Goal: Transaction & Acquisition: Purchase product/service

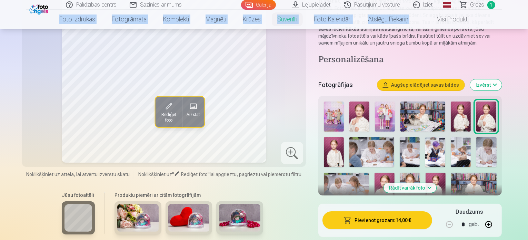
scroll to position [105, 0]
click at [229, 217] on img at bounding box center [239, 218] width 41 height 28
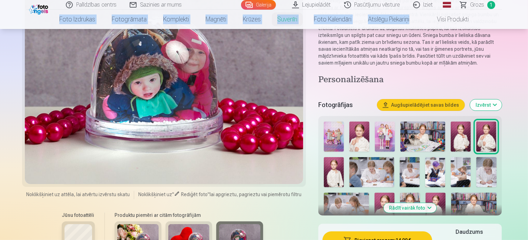
scroll to position [132, 0]
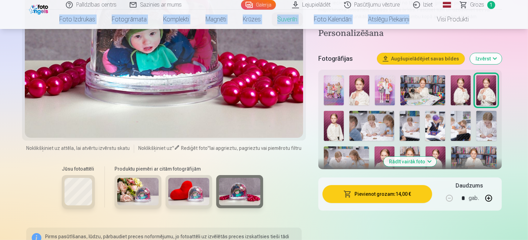
click at [173, 201] on img at bounding box center [188, 192] width 41 height 28
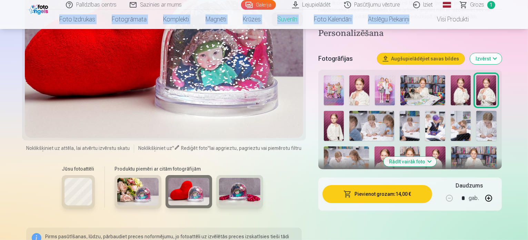
click at [121, 193] on img at bounding box center [137, 192] width 41 height 28
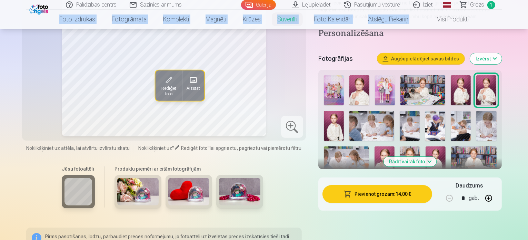
click at [339, 90] on img at bounding box center [334, 90] width 20 height 30
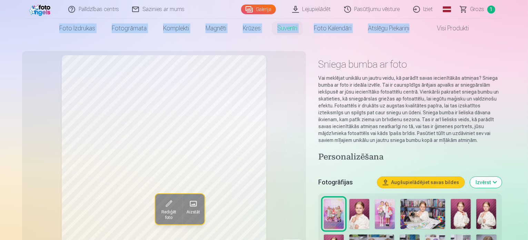
scroll to position [9, 0]
click at [254, 8] on link "Galerija" at bounding box center [258, 9] width 35 height 10
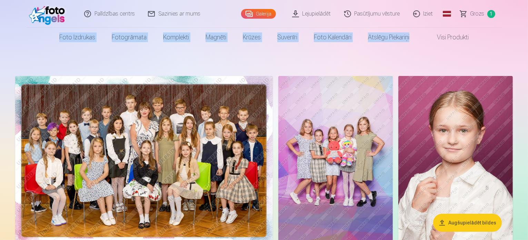
drag, startPoint x: 240, startPoint y: 167, endPoint x: 183, endPoint y: 187, distance: 59.9
click at [183, 187] on img at bounding box center [144, 162] width 258 height 172
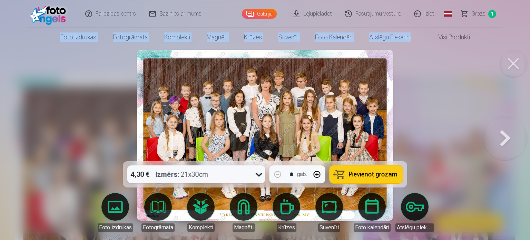
click at [504, 141] on button at bounding box center [505, 135] width 44 height 38
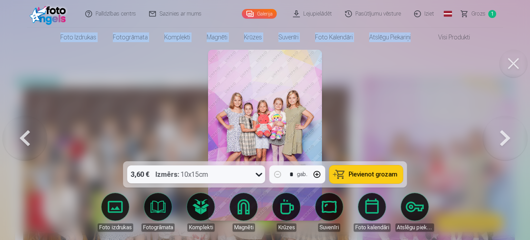
click at [514, 149] on button at bounding box center [505, 135] width 44 height 38
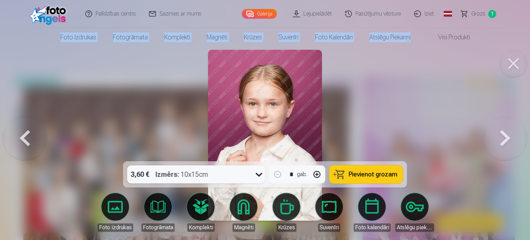
click at [514, 149] on button at bounding box center [505, 135] width 44 height 38
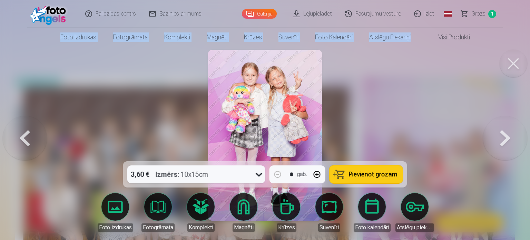
click at [514, 149] on button at bounding box center [505, 135] width 44 height 38
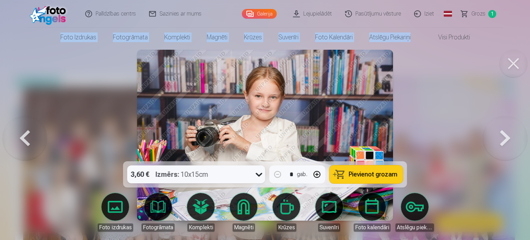
click at [514, 149] on button at bounding box center [505, 135] width 44 height 38
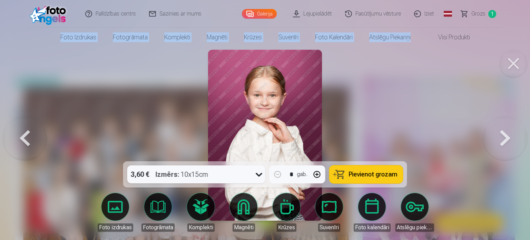
click at [514, 149] on button at bounding box center [505, 135] width 44 height 38
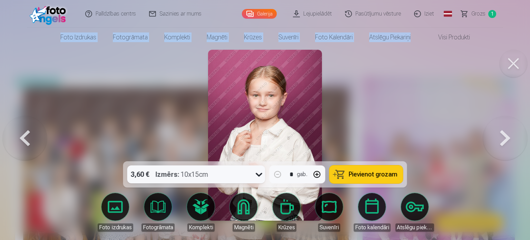
click at [514, 149] on button at bounding box center [505, 135] width 44 height 38
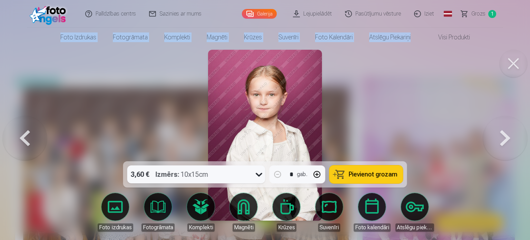
click at [514, 149] on button at bounding box center [505, 135] width 44 height 38
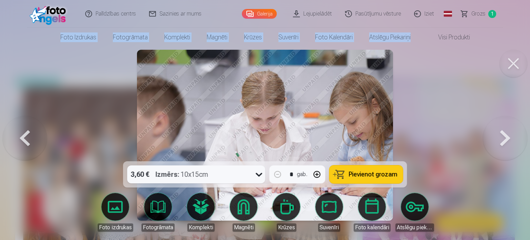
click at [514, 149] on button at bounding box center [505, 135] width 44 height 38
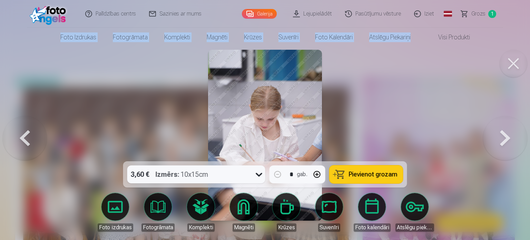
click at [493, 140] on button at bounding box center [505, 135] width 44 height 38
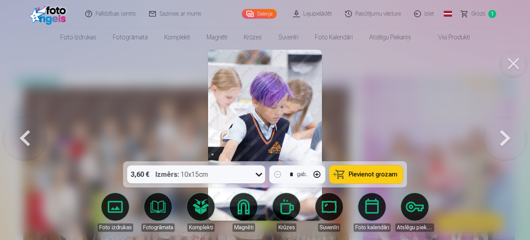
click at [493, 66] on div at bounding box center [265, 120] width 530 height 240
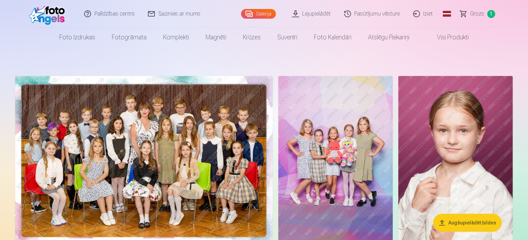
click at [273, 124] on img at bounding box center [144, 162] width 258 height 172
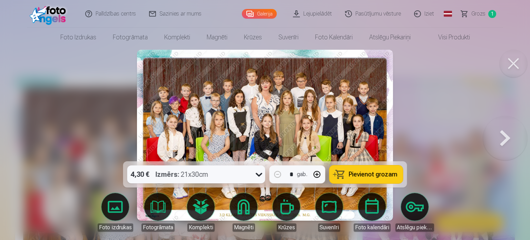
click at [509, 149] on button at bounding box center [505, 135] width 44 height 38
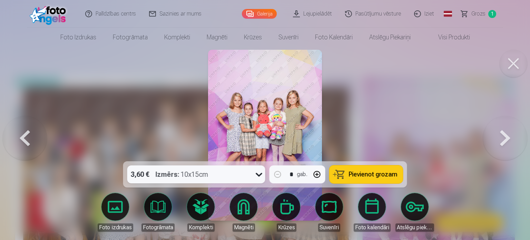
click at [509, 149] on button at bounding box center [505, 135] width 44 height 38
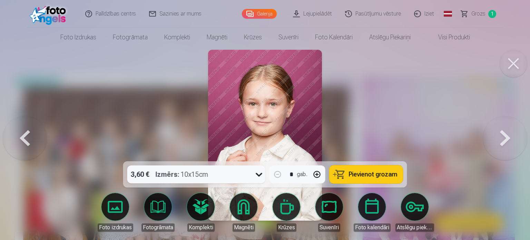
click at [509, 149] on button at bounding box center [505, 135] width 44 height 38
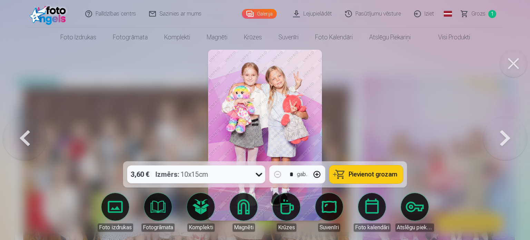
click at [509, 149] on button at bounding box center [505, 135] width 44 height 38
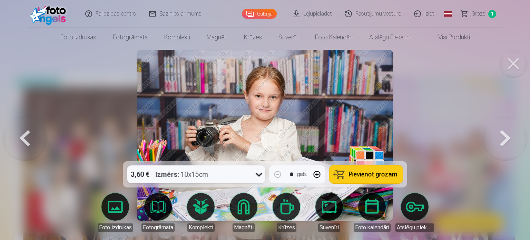
click at [509, 149] on button at bounding box center [505, 135] width 44 height 38
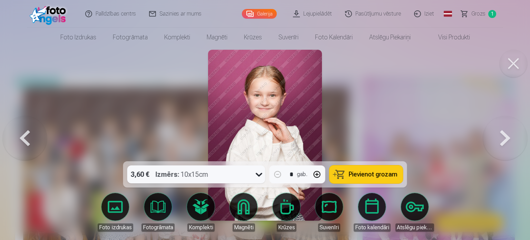
click at [509, 149] on button at bounding box center [505, 135] width 44 height 38
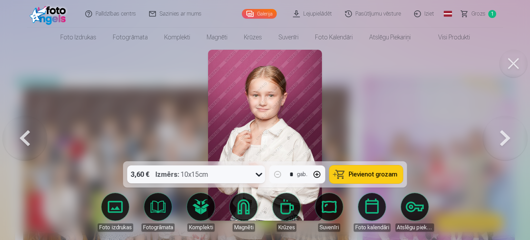
click at [509, 149] on button at bounding box center [505, 135] width 44 height 38
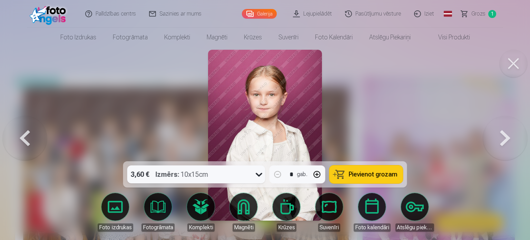
click at [509, 149] on button at bounding box center [505, 135] width 44 height 38
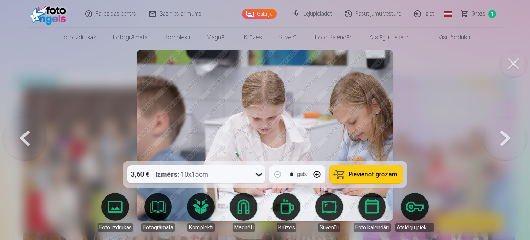
click at [509, 149] on button at bounding box center [505, 135] width 44 height 38
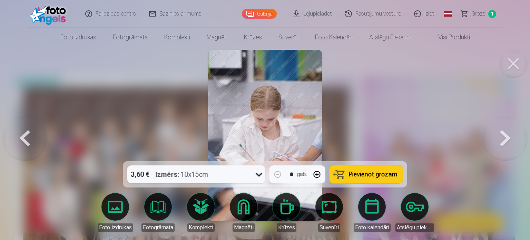
click at [494, 151] on button at bounding box center [505, 135] width 44 height 38
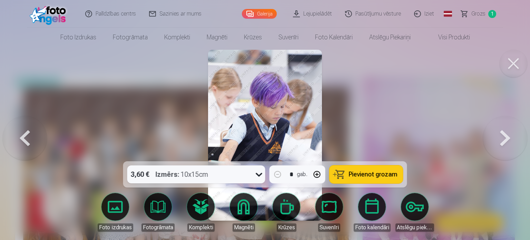
click at [510, 135] on button at bounding box center [505, 135] width 44 height 38
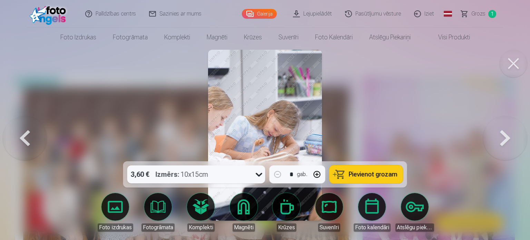
click at [501, 143] on button at bounding box center [505, 135] width 44 height 38
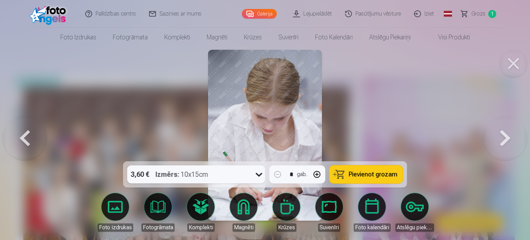
click at [501, 142] on button at bounding box center [505, 135] width 44 height 38
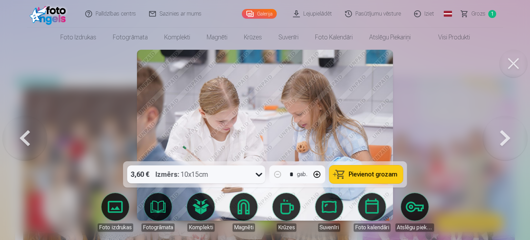
click at [502, 143] on button at bounding box center [505, 135] width 44 height 38
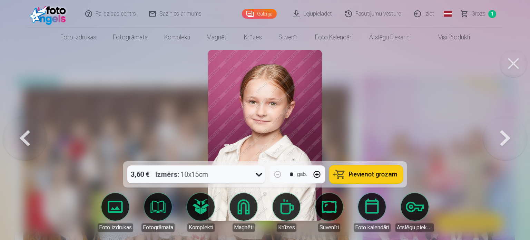
click at [502, 144] on button at bounding box center [505, 135] width 44 height 38
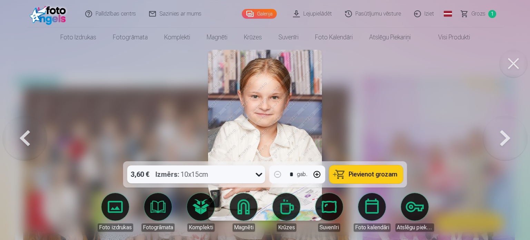
click at [502, 144] on button at bounding box center [505, 135] width 44 height 38
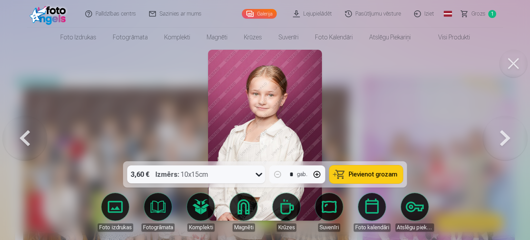
click at [502, 144] on button at bounding box center [505, 135] width 44 height 38
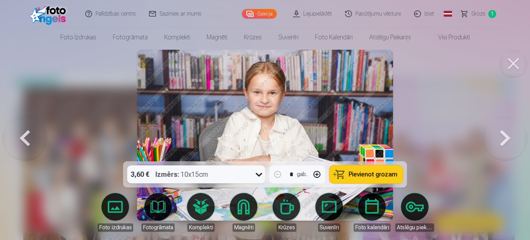
click at [502, 144] on button at bounding box center [505, 135] width 44 height 38
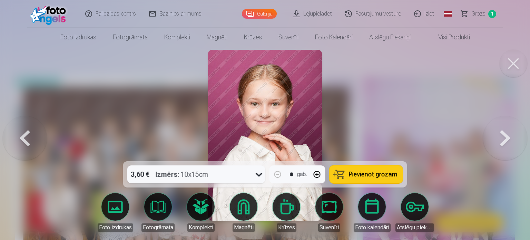
click at [502, 144] on button at bounding box center [505, 135] width 44 height 38
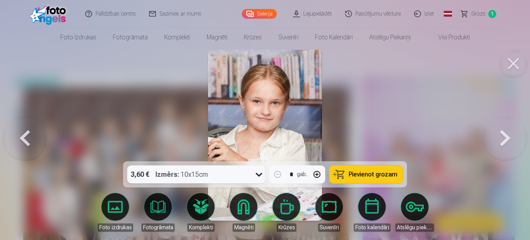
click at [502, 144] on button at bounding box center [505, 135] width 44 height 38
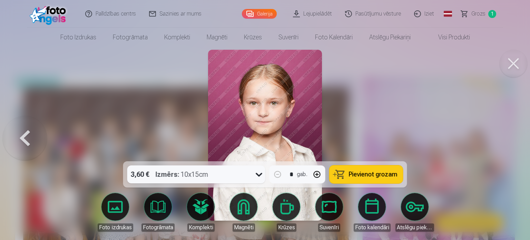
click at [502, 144] on div at bounding box center [265, 120] width 530 height 240
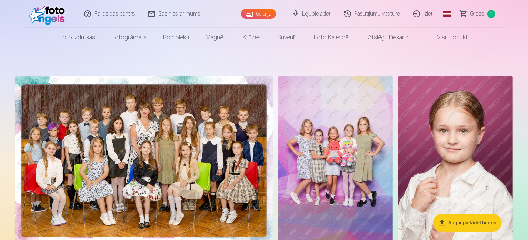
click at [263, 195] on img at bounding box center [144, 162] width 258 height 172
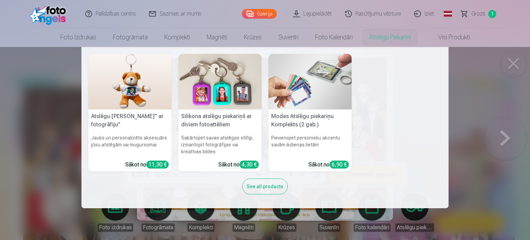
click at [520, 63] on nav "Atslēgu piekariņš Lācītis" ar fotogrāfiju" Jauks un personalizēts aksesuārs jūs…" at bounding box center [265, 127] width 530 height 161
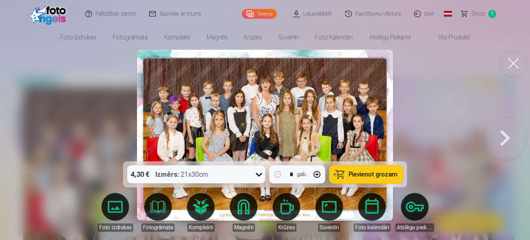
click at [522, 59] on button at bounding box center [513, 64] width 28 height 28
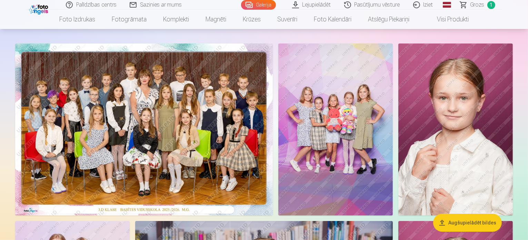
scroll to position [30, 0]
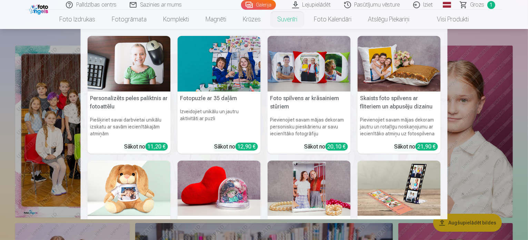
click at [287, 23] on link "Suvenīri" at bounding box center [287, 19] width 37 height 19
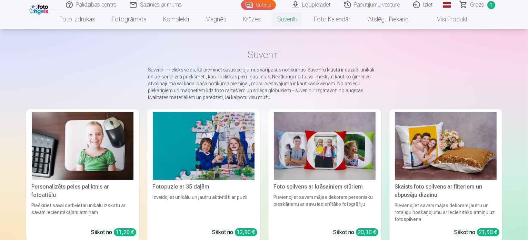
scroll to position [20, 0]
